Goal: Information Seeking & Learning: Learn about a topic

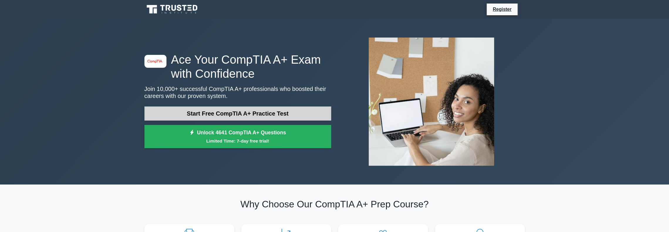
click at [218, 114] on link "Start Free CompTIA A+ Practice Test" at bounding box center [237, 113] width 187 height 14
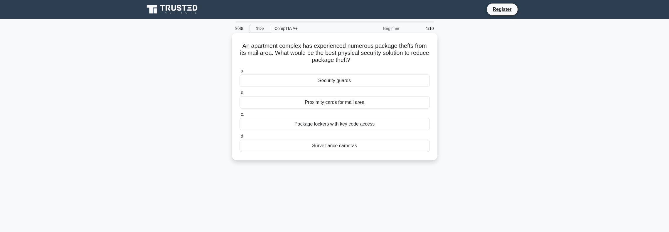
click at [347, 79] on div "Security guards" at bounding box center [334, 81] width 190 height 12
click at [239, 73] on input "a. Security guards" at bounding box center [239, 71] width 0 height 4
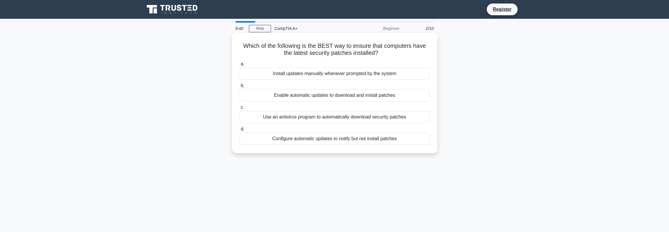
click at [340, 95] on div "Enable automatic updates to download and install patches" at bounding box center [334, 95] width 190 height 12
click at [239, 88] on input "b. Enable automatic updates to download and install patches" at bounding box center [239, 86] width 0 height 4
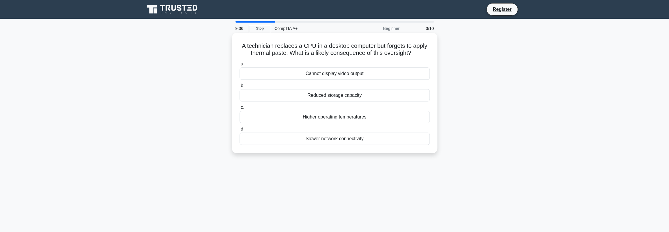
click at [337, 116] on div "Higher operating temperatures" at bounding box center [334, 117] width 190 height 12
click at [239, 109] on input "c. Higher operating temperatures" at bounding box center [239, 108] width 0 height 4
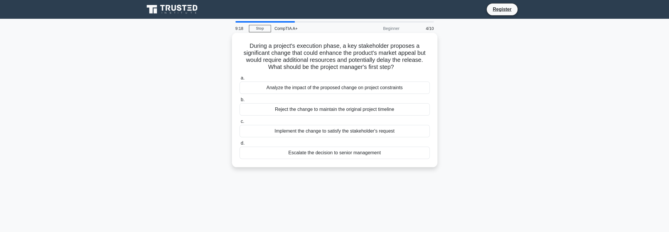
click at [336, 89] on div "Analyze the impact of the proposed change on project constraints" at bounding box center [334, 88] width 190 height 12
click at [239, 80] on input "a. Analyze the impact of the proposed change on project constraints" at bounding box center [239, 78] width 0 height 4
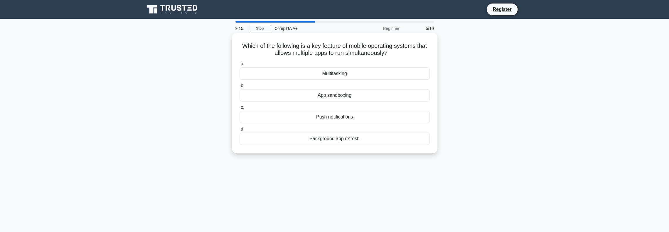
click at [320, 74] on div "Multitasking" at bounding box center [334, 73] width 190 height 12
click at [239, 66] on input "a. Multitasking" at bounding box center [239, 64] width 0 height 4
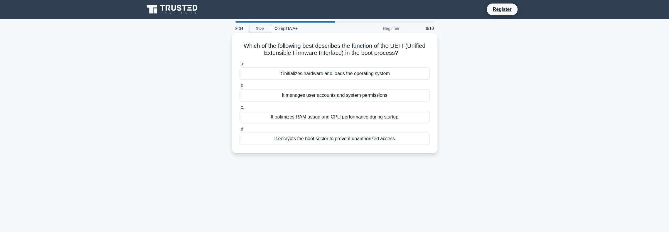
click at [332, 76] on div "It initializes hardware and loads the operating system" at bounding box center [334, 73] width 190 height 12
click at [239, 66] on input "a. It initializes hardware and loads the operating system" at bounding box center [239, 64] width 0 height 4
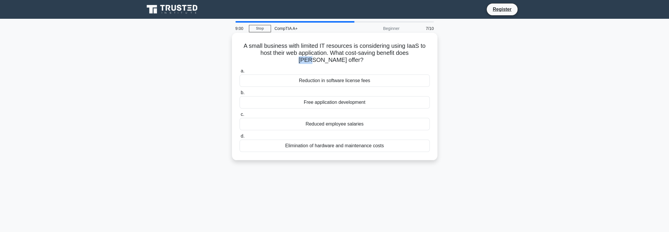
drag, startPoint x: 397, startPoint y: 54, endPoint x: 409, endPoint y: 55, distance: 11.8
click at [409, 55] on h5 "A small business with limited IT resources is considering using IaaS to host th…" at bounding box center [334, 53] width 191 height 22
click at [324, 148] on div "Elimination of hardware and maintenance costs" at bounding box center [334, 146] width 190 height 12
click at [239, 138] on input "d. Elimination of hardware and maintenance costs" at bounding box center [239, 136] width 0 height 4
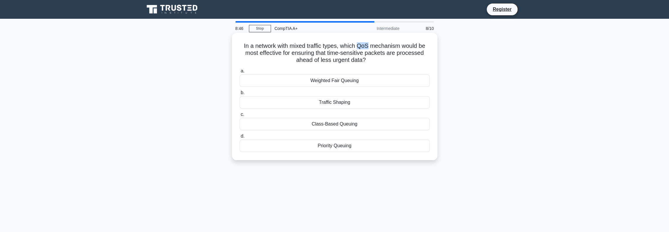
drag, startPoint x: 359, startPoint y: 47, endPoint x: 370, endPoint y: 47, distance: 11.2
click at [370, 47] on h5 "In a network with mixed traffic types, which QoS mechanism would be most effect…" at bounding box center [334, 53] width 191 height 22
click at [340, 80] on div "Weighted Fair Queuing" at bounding box center [334, 81] width 190 height 12
click at [239, 73] on input "a. Weighted Fair Queuing" at bounding box center [239, 71] width 0 height 4
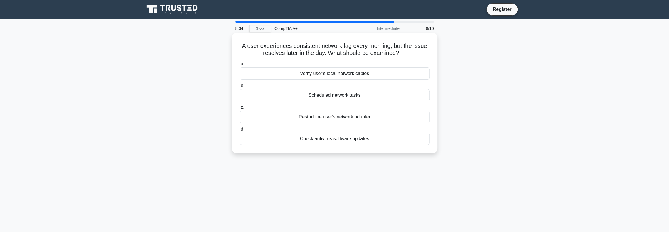
scroll to position [29, 0]
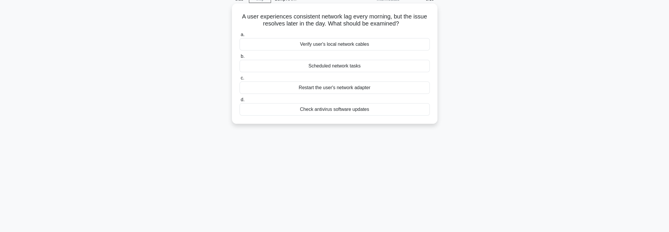
click at [339, 67] on div "Scheduled network tasks" at bounding box center [334, 66] width 190 height 12
click at [239, 58] on input "b. Scheduled network tasks" at bounding box center [239, 57] width 0 height 4
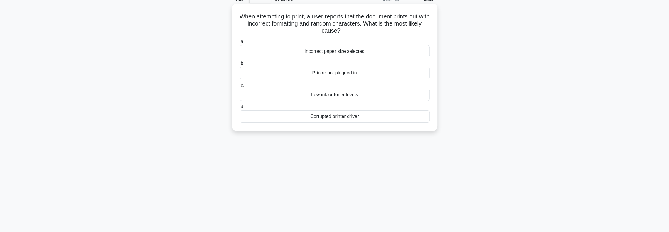
click at [349, 145] on div "8:28 Stop CompTIA A+ Beginner 10/10 When attempting to print, a user reports th…" at bounding box center [334, 138] width 387 height 293
click at [343, 115] on div "Corrupted printer driver" at bounding box center [334, 116] width 190 height 12
click at [239, 109] on input "d. Corrupted printer driver" at bounding box center [239, 107] width 0 height 4
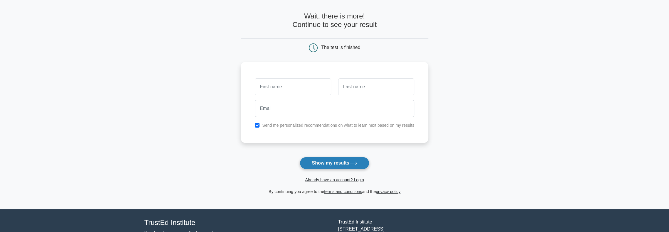
scroll to position [29, 0]
